Goal: Transaction & Acquisition: Download file/media

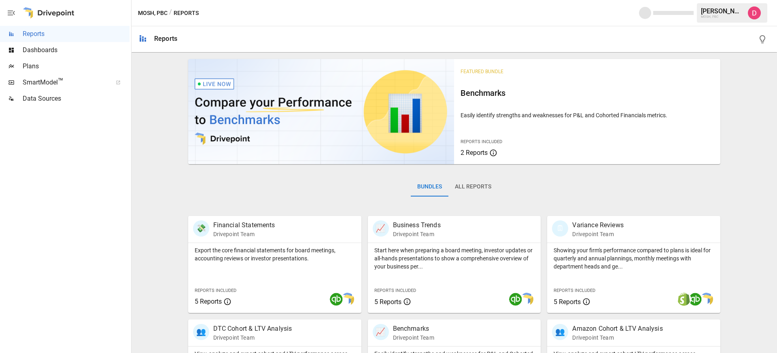
click at [72, 49] on span "Dashboards" at bounding box center [76, 50] width 107 height 10
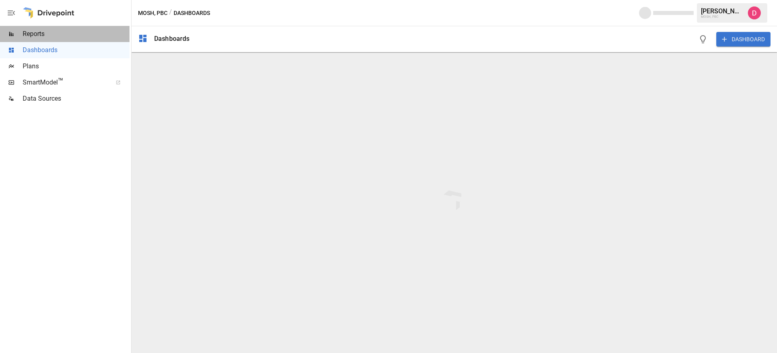
click at [72, 34] on span "Reports" at bounding box center [76, 34] width 107 height 10
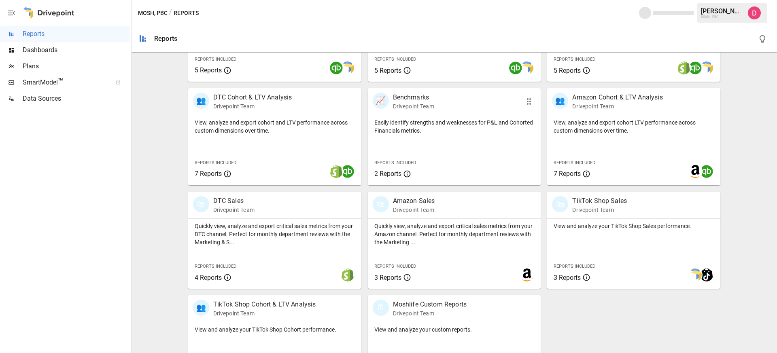
scroll to position [238, 0]
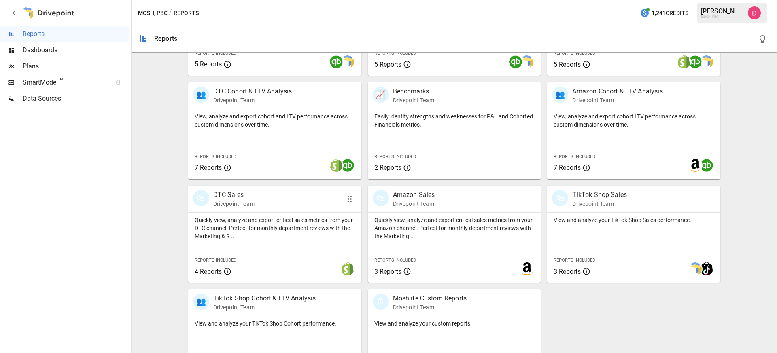
click at [320, 218] on p "Quickly view, analyze and export critical sales metrics from your DTC channel. …" at bounding box center [275, 228] width 160 height 24
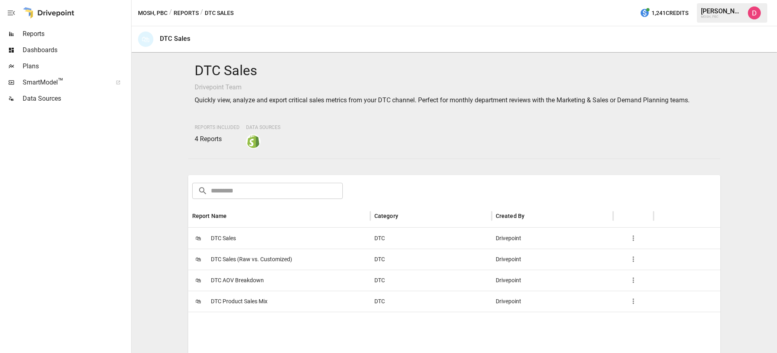
scroll to position [2, 0]
click at [253, 295] on span "DTC Product Sales Mix" at bounding box center [239, 300] width 57 height 21
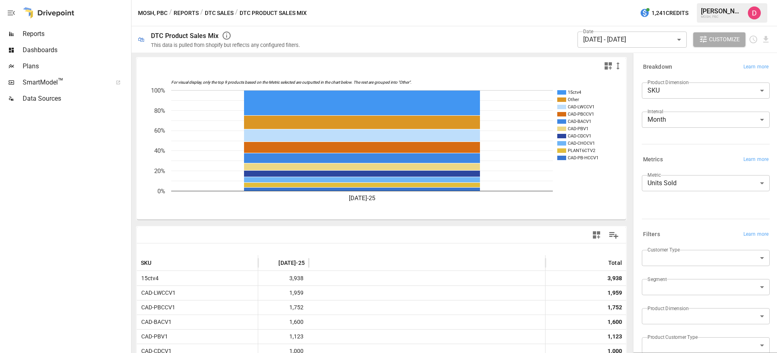
click at [680, 0] on body "Reports Dashboards Plans SmartModel ™ Data Sources MOSH, PBC / Reports / DTC Sa…" at bounding box center [388, 0] width 777 height 0
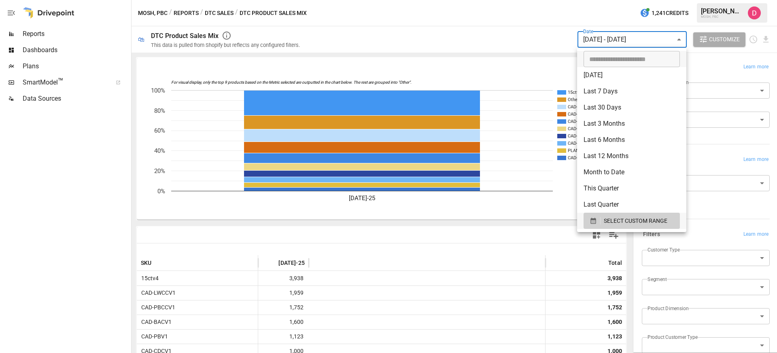
click at [588, 39] on div at bounding box center [388, 176] width 777 height 353
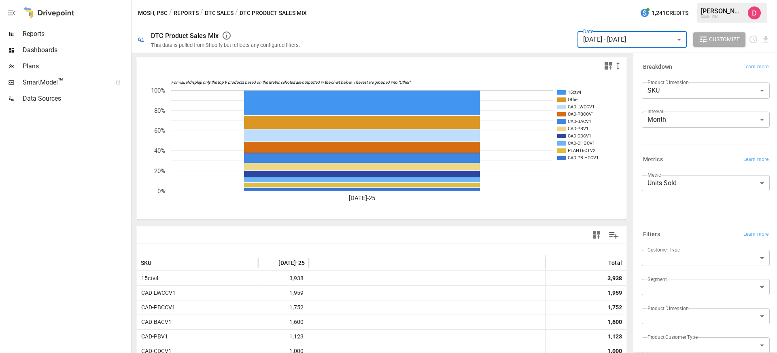
click at [595, 0] on body "Reports Dashboards Plans SmartModel ™ Data Sources MOSH, PBC / Reports / DTC Sa…" at bounding box center [388, 0] width 777 height 0
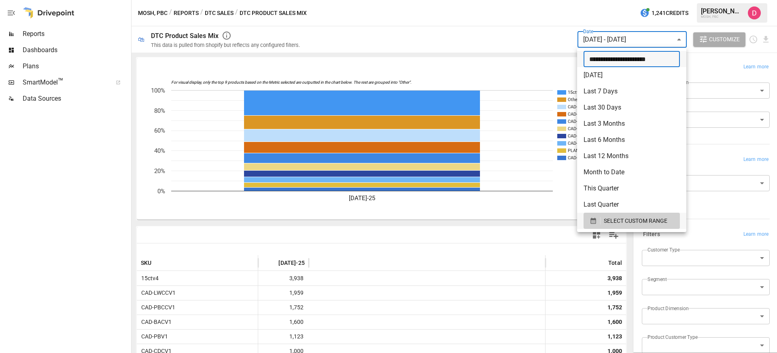
click at [603, 60] on input "**********" at bounding box center [629, 59] width 91 height 16
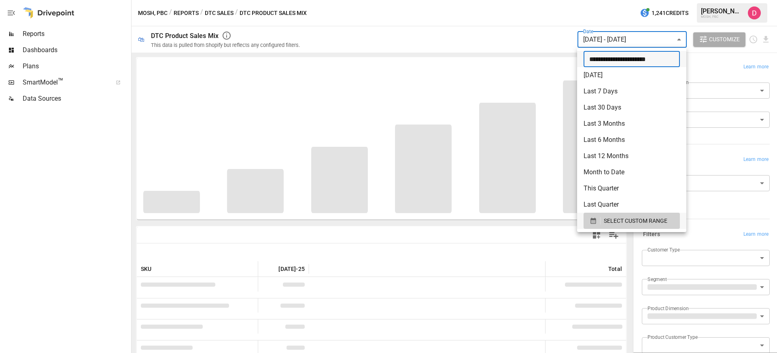
type input "**********"
click at [471, 13] on div at bounding box center [388, 176] width 777 height 353
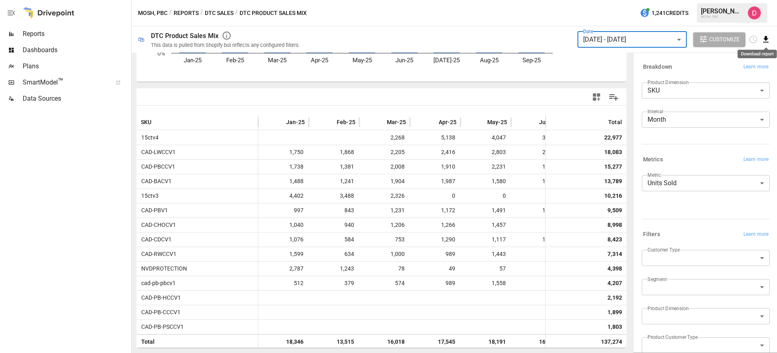
click at [767, 37] on icon "Download report" at bounding box center [765, 39] width 9 height 9
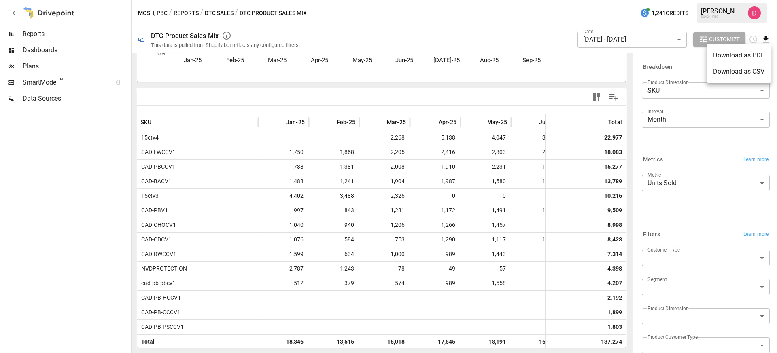
click at [743, 76] on li "Download as CSV" at bounding box center [739, 72] width 64 height 16
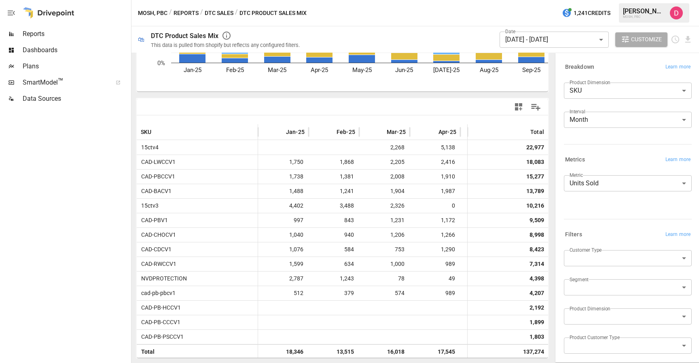
scroll to position [128, 0]
